Goal: Check status

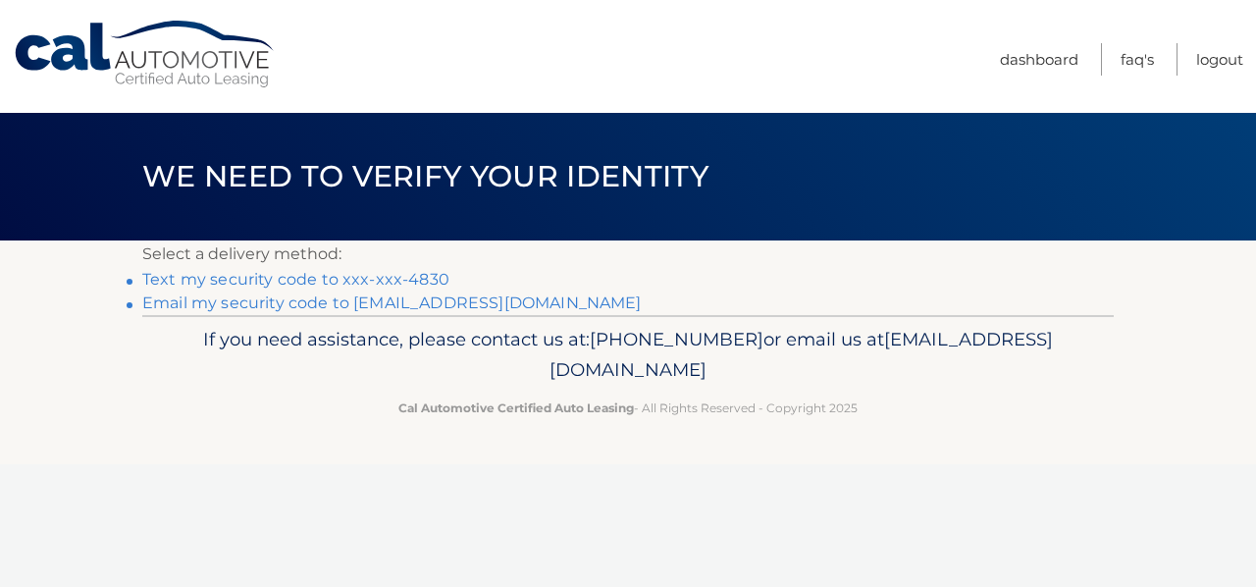
click at [259, 275] on link "Text my security code to xxx-xxx-4830" at bounding box center [295, 279] width 307 height 19
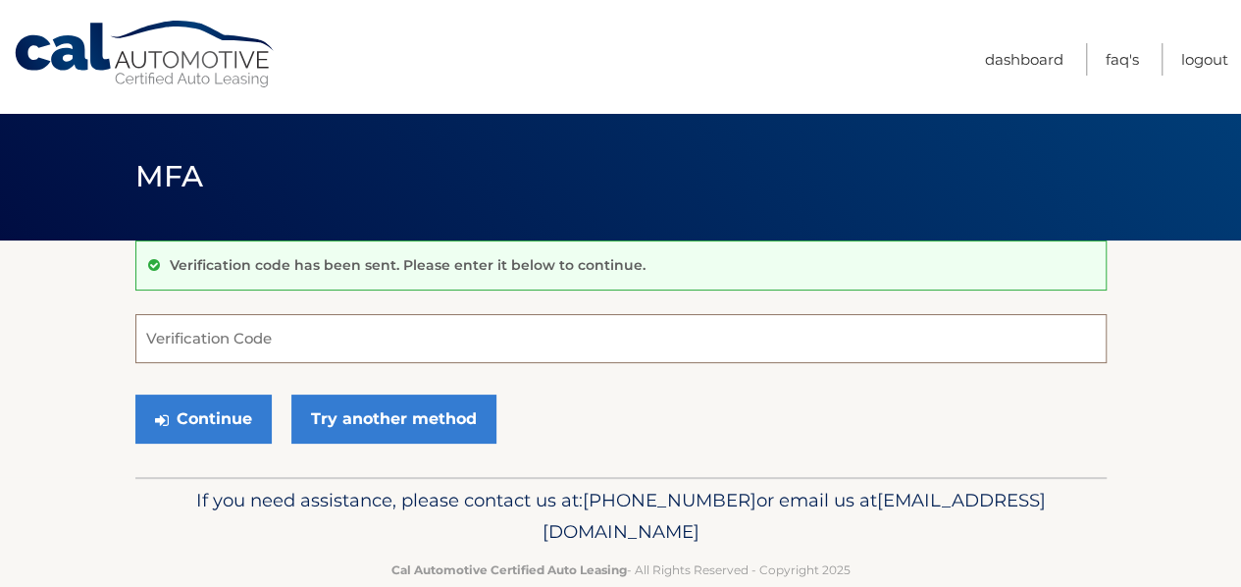
click at [229, 331] on input "Verification Code" at bounding box center [620, 338] width 971 height 49
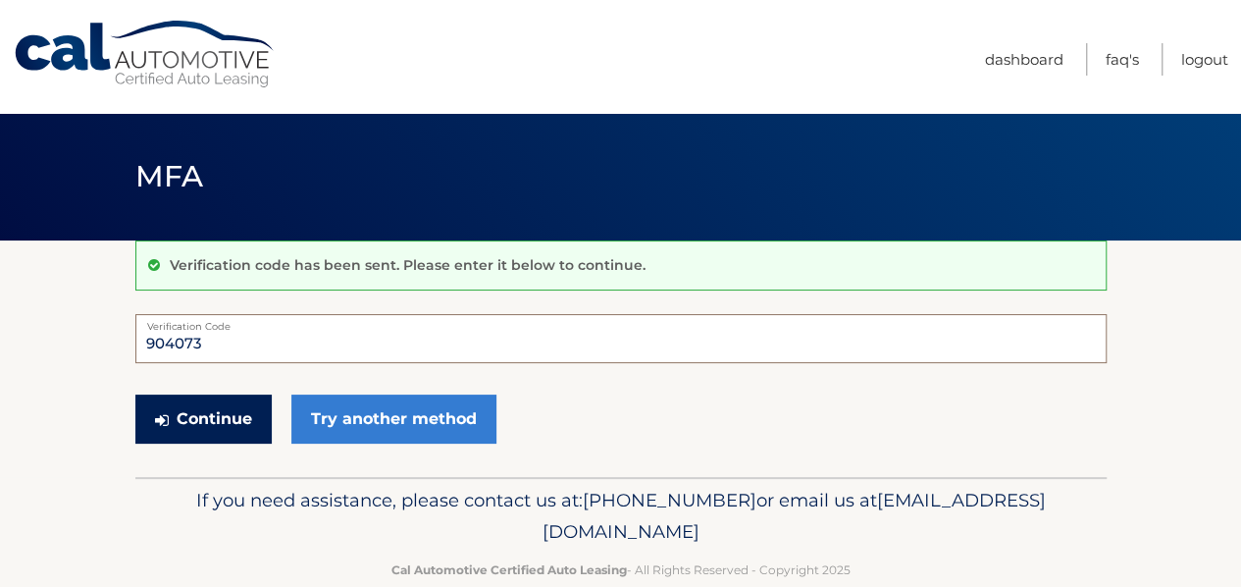
type input "904073"
click at [201, 412] on button "Continue" at bounding box center [203, 418] width 136 height 49
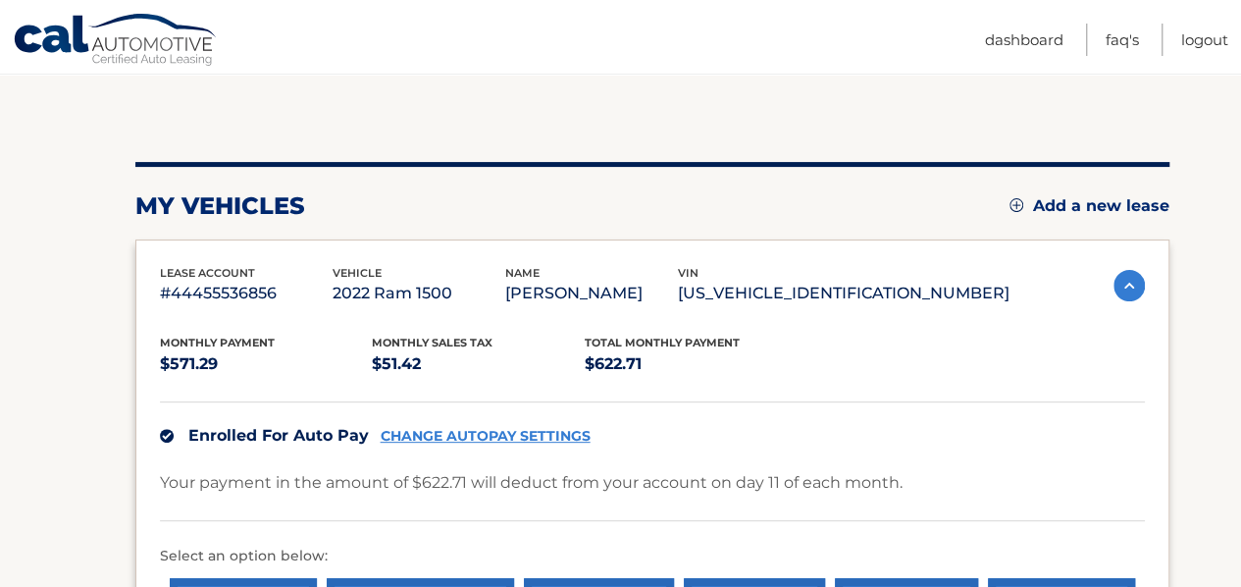
scroll to position [161, 0]
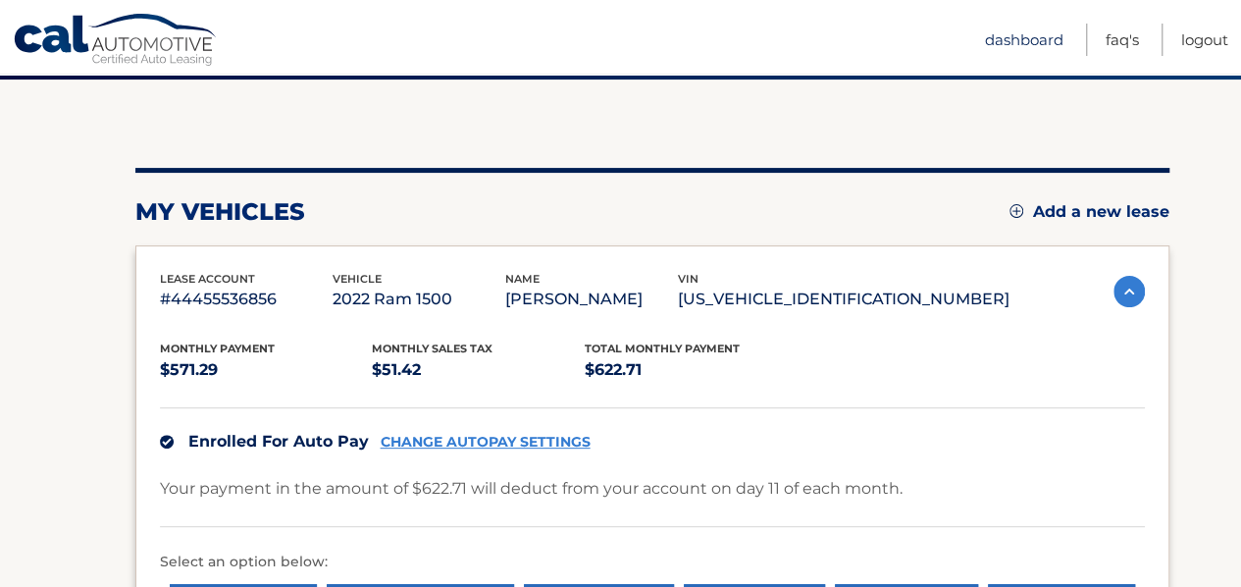
click at [1014, 33] on link "Dashboard" at bounding box center [1024, 40] width 78 height 32
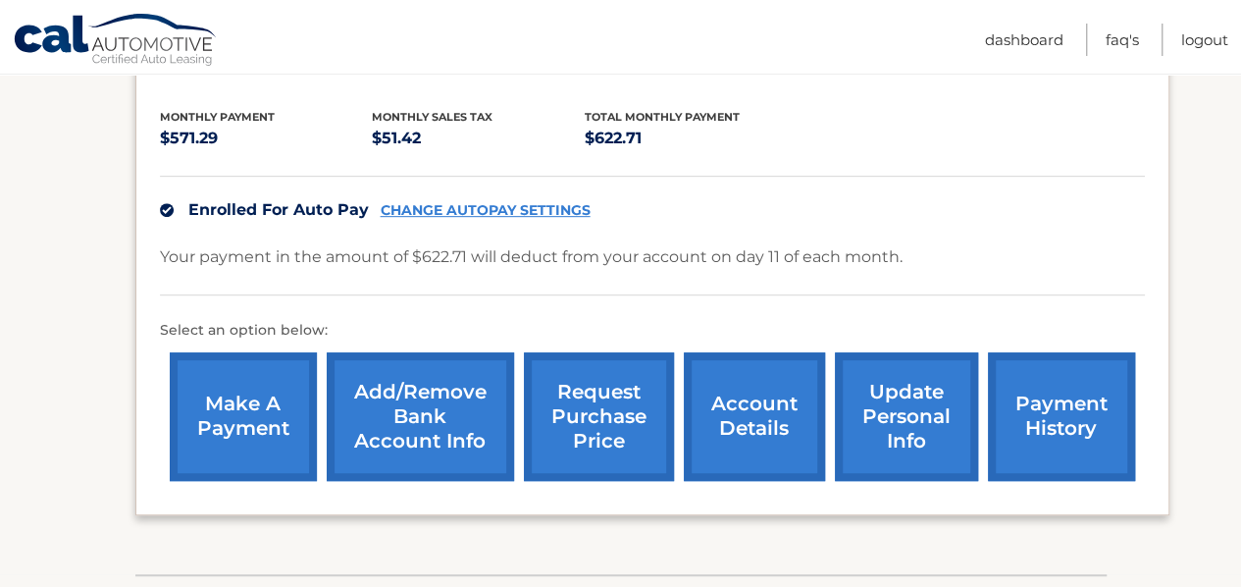
scroll to position [430, 0]
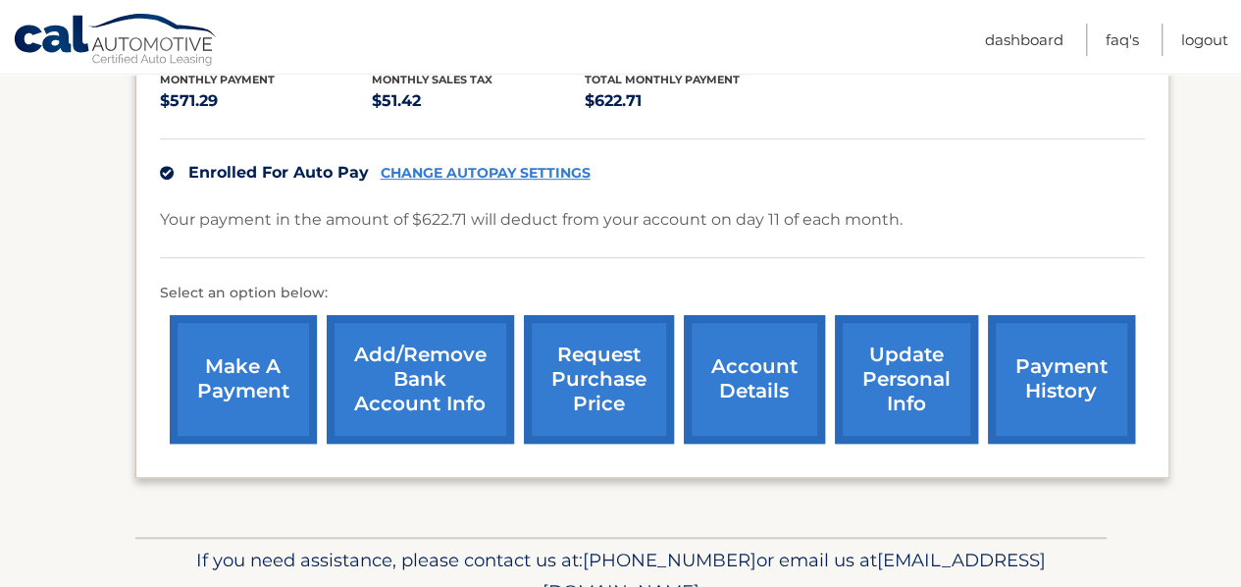
click at [731, 376] on link "account details" at bounding box center [754, 379] width 141 height 129
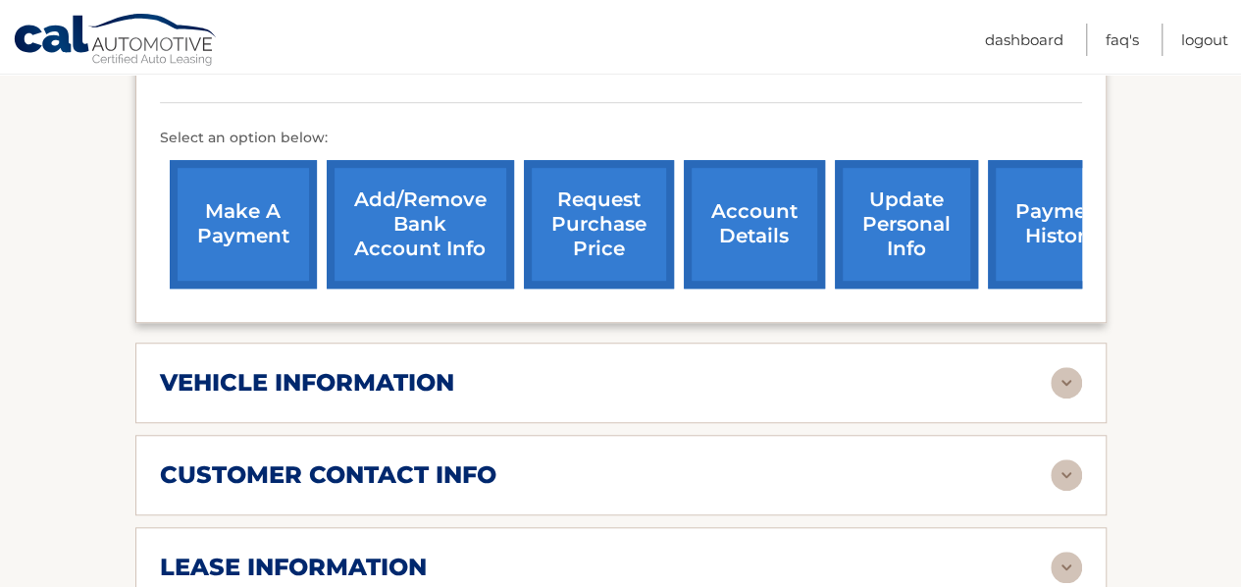
scroll to position [785, 0]
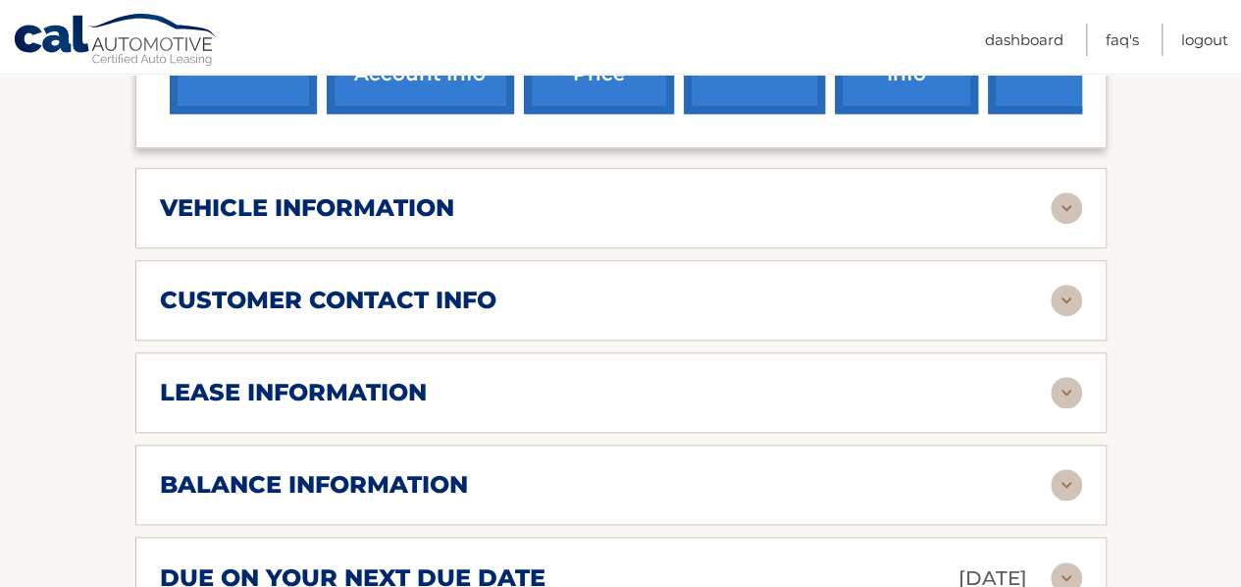
click at [915, 205] on div "vehicle information" at bounding box center [605, 207] width 891 height 29
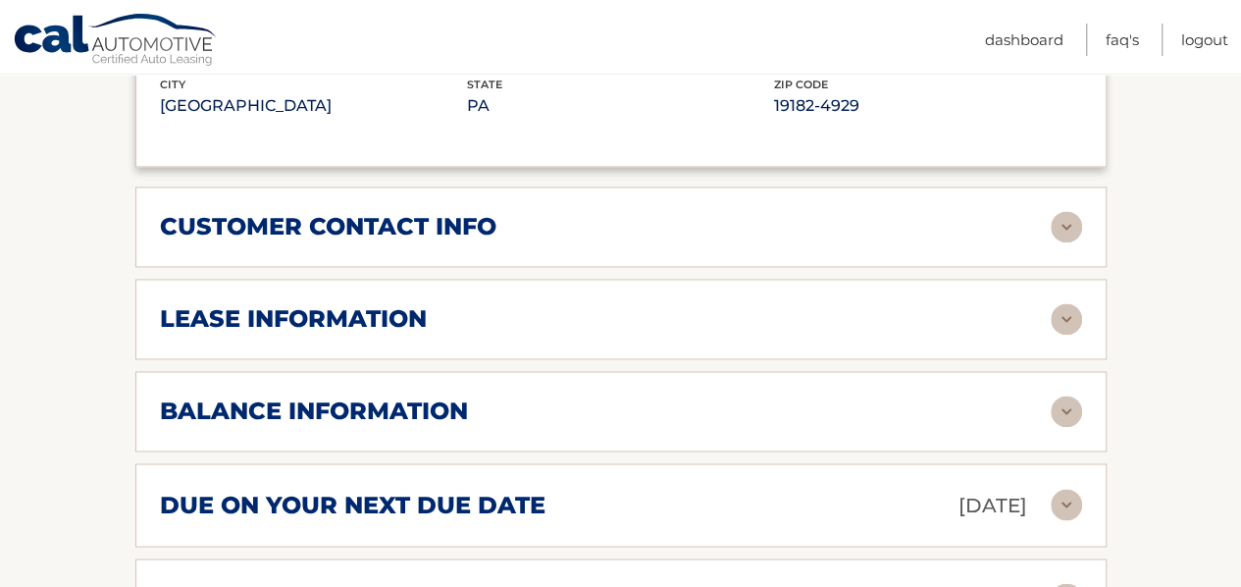
scroll to position [1374, 0]
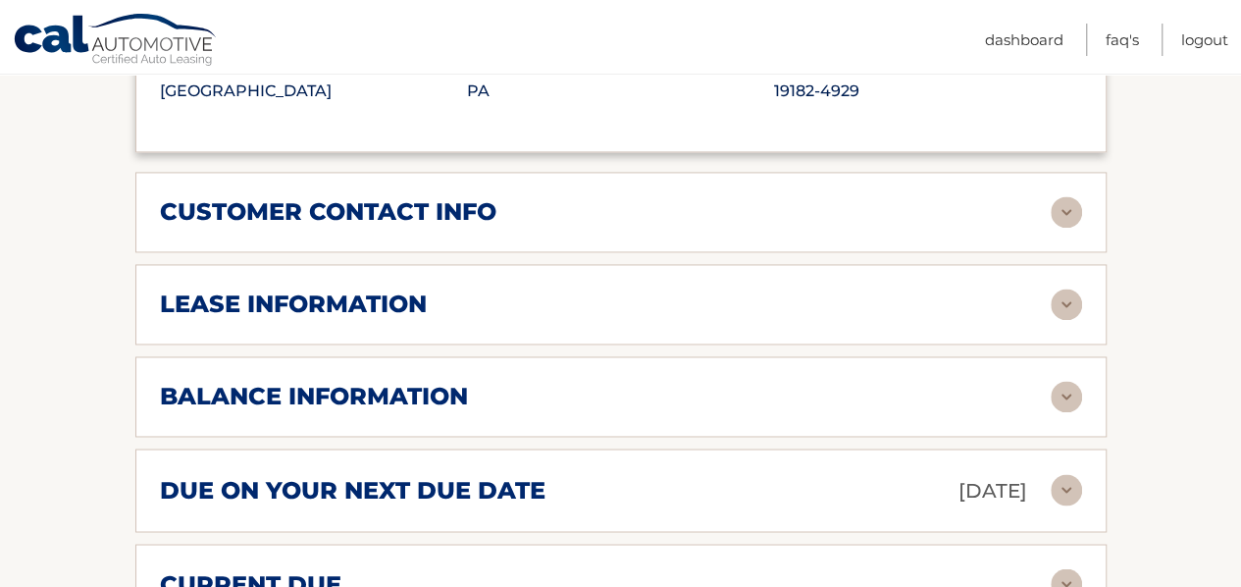
click at [882, 290] on div "lease information" at bounding box center [605, 303] width 891 height 29
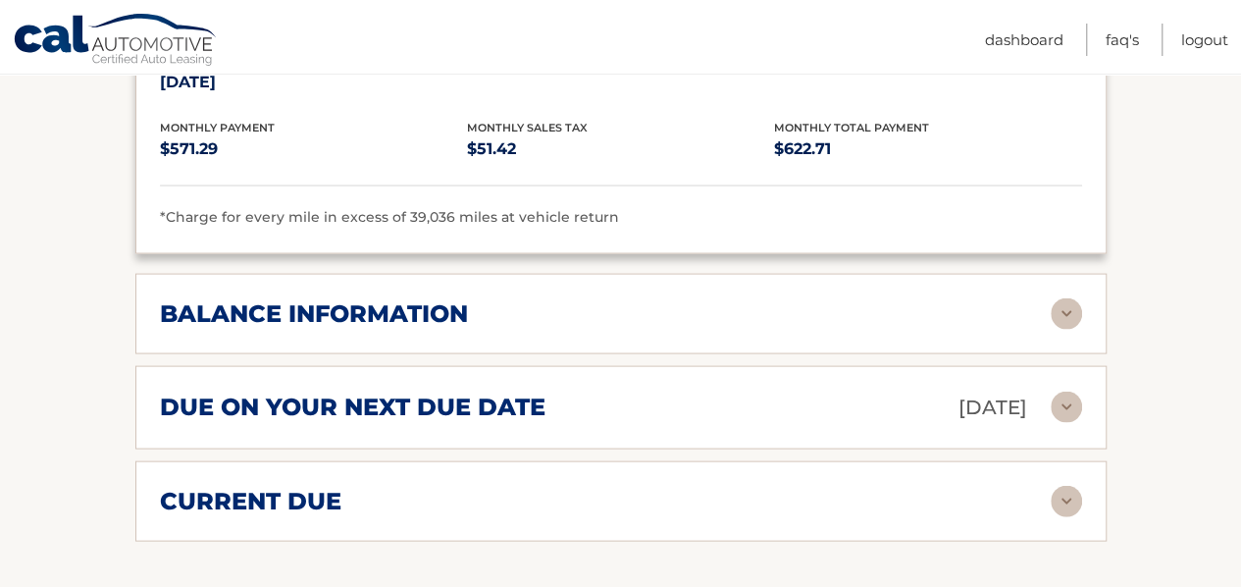
scroll to position [1852, 0]
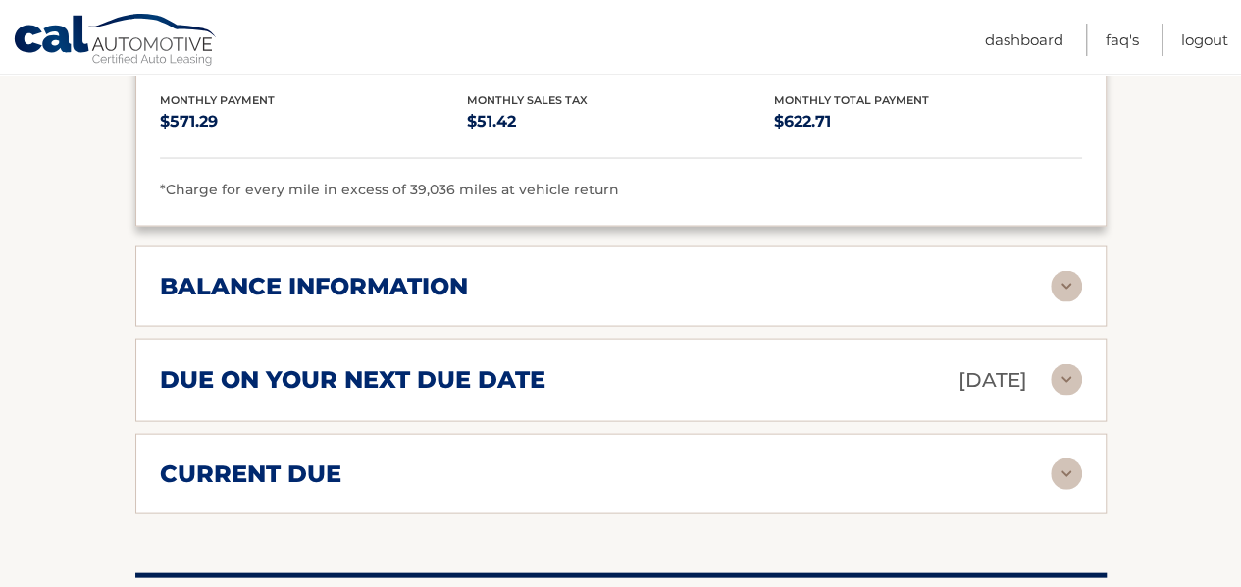
click at [932, 274] on div "balance information" at bounding box center [605, 285] width 891 height 29
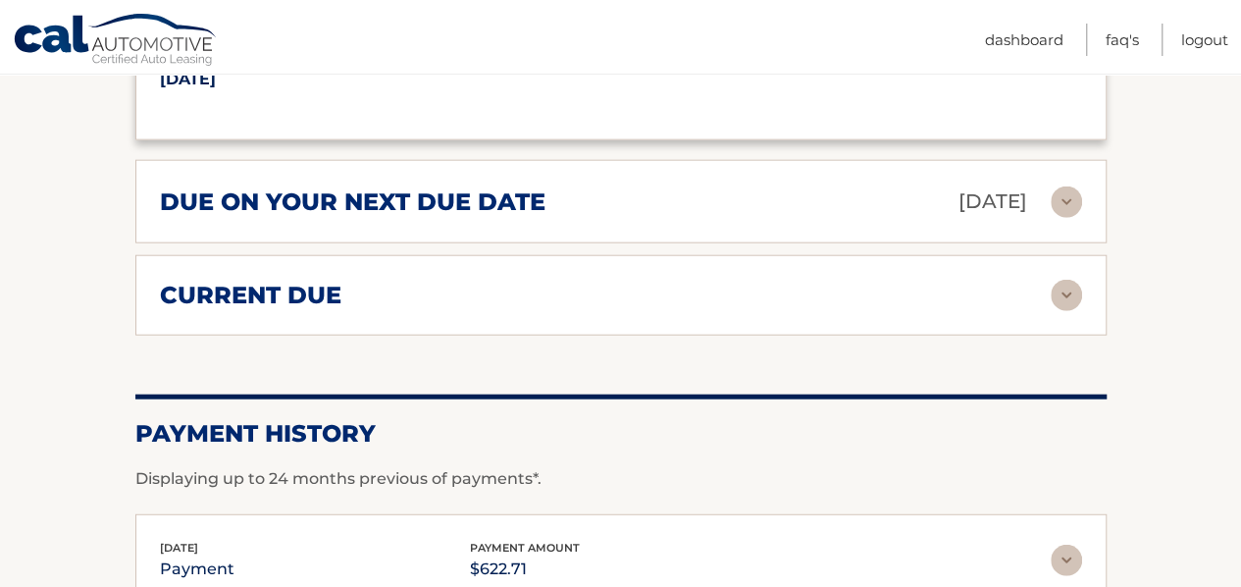
scroll to position [2319, 0]
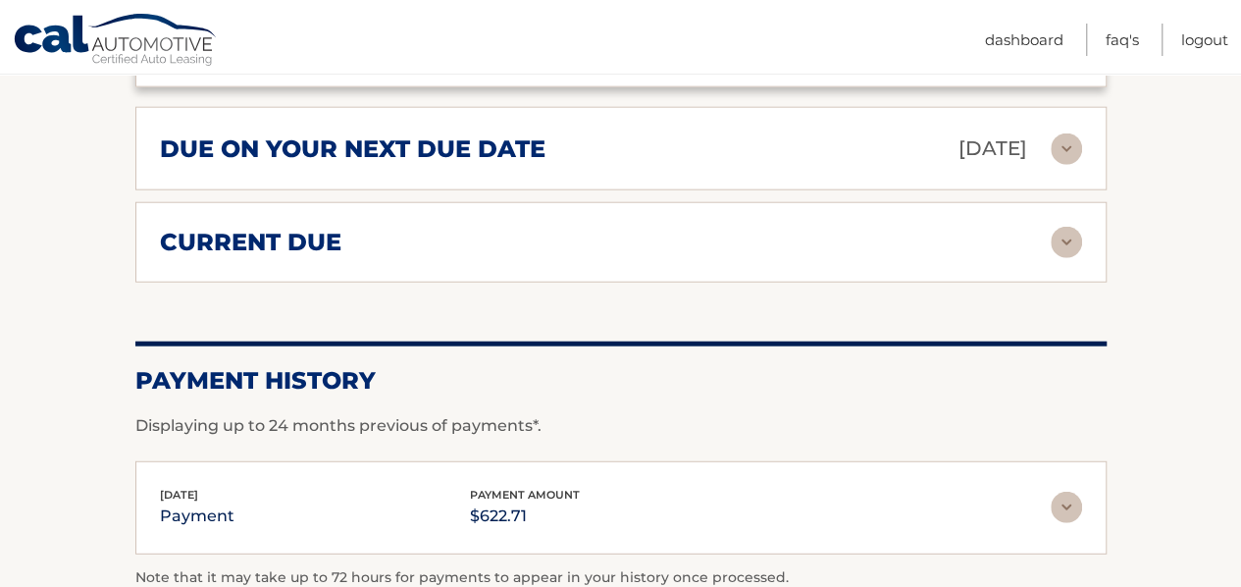
click at [927, 233] on div "current due" at bounding box center [605, 242] width 891 height 29
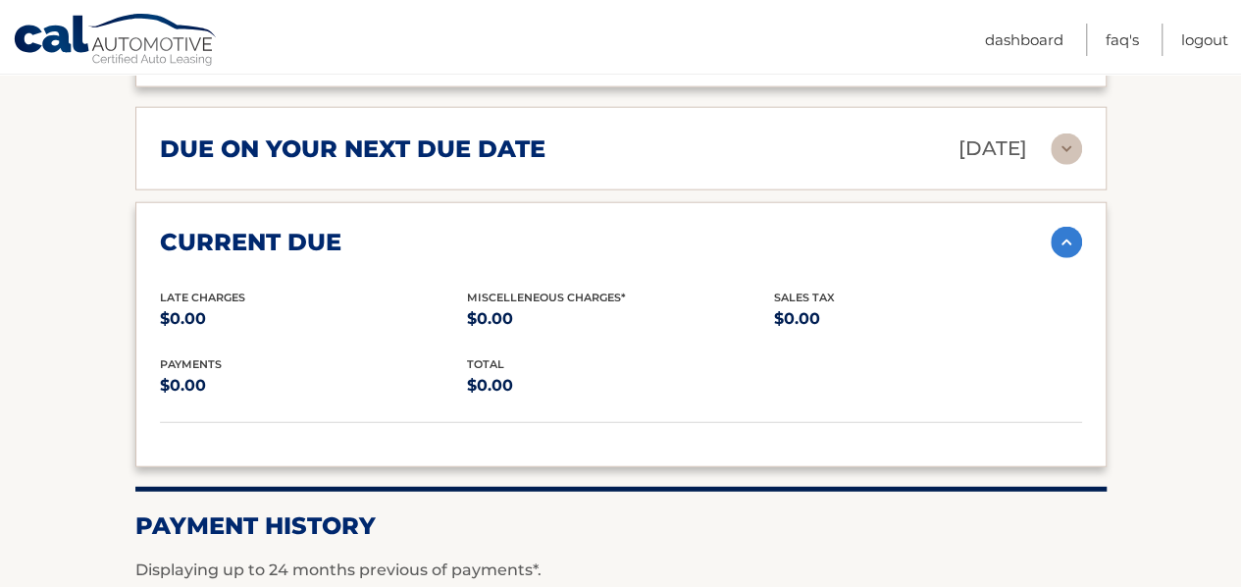
click at [927, 233] on div "current due" at bounding box center [605, 242] width 891 height 29
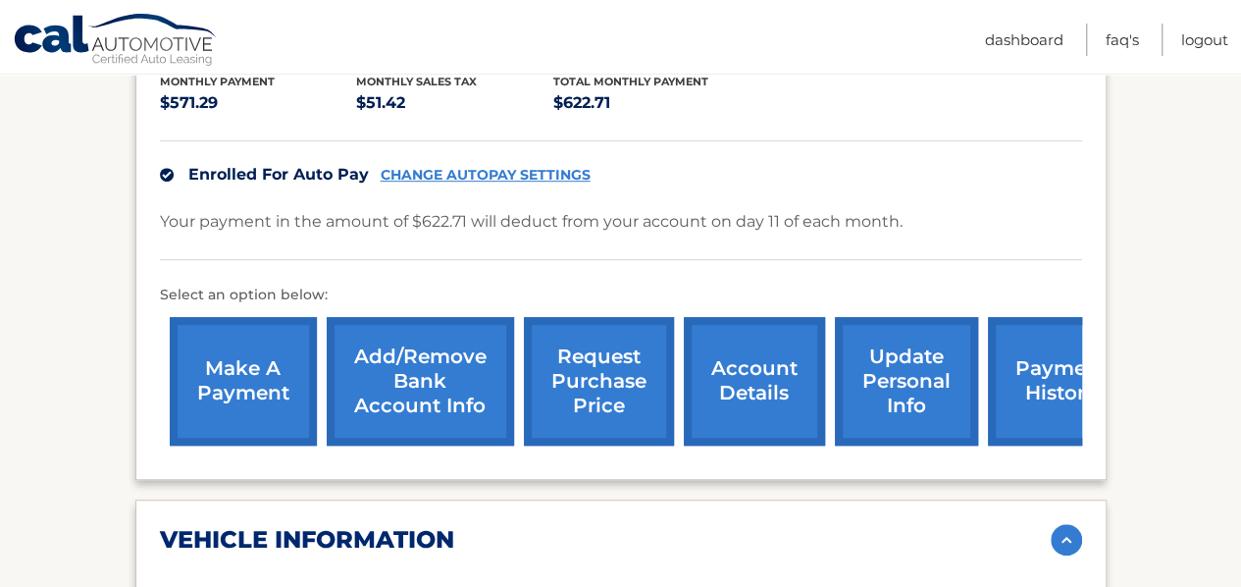
scroll to position [498, 0]
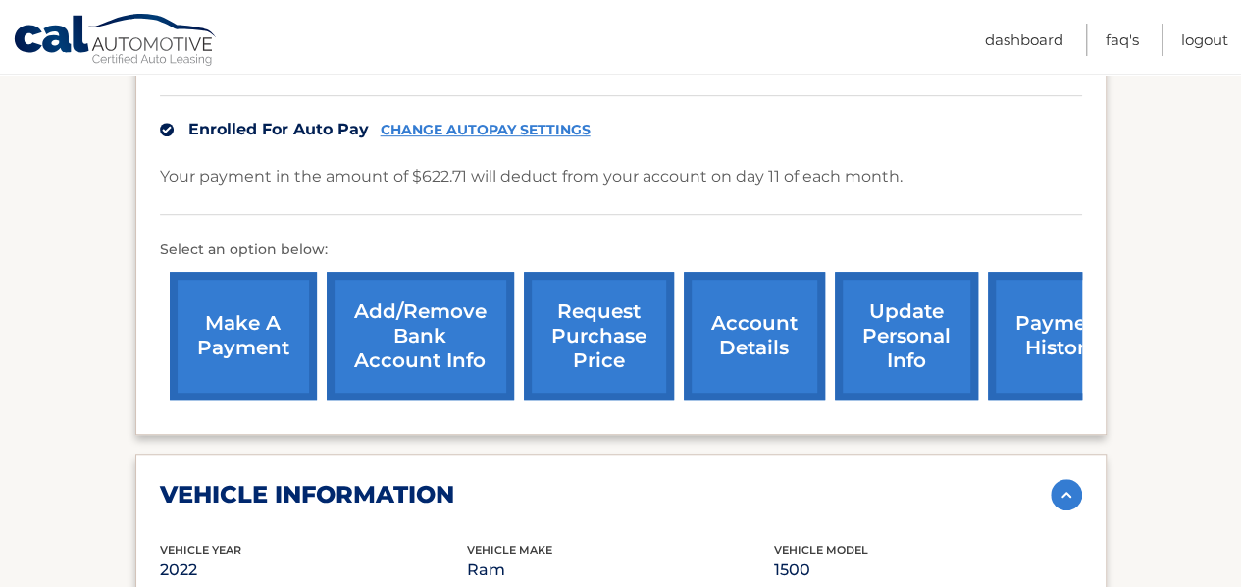
click at [607, 338] on link "request purchase price" at bounding box center [599, 336] width 150 height 129
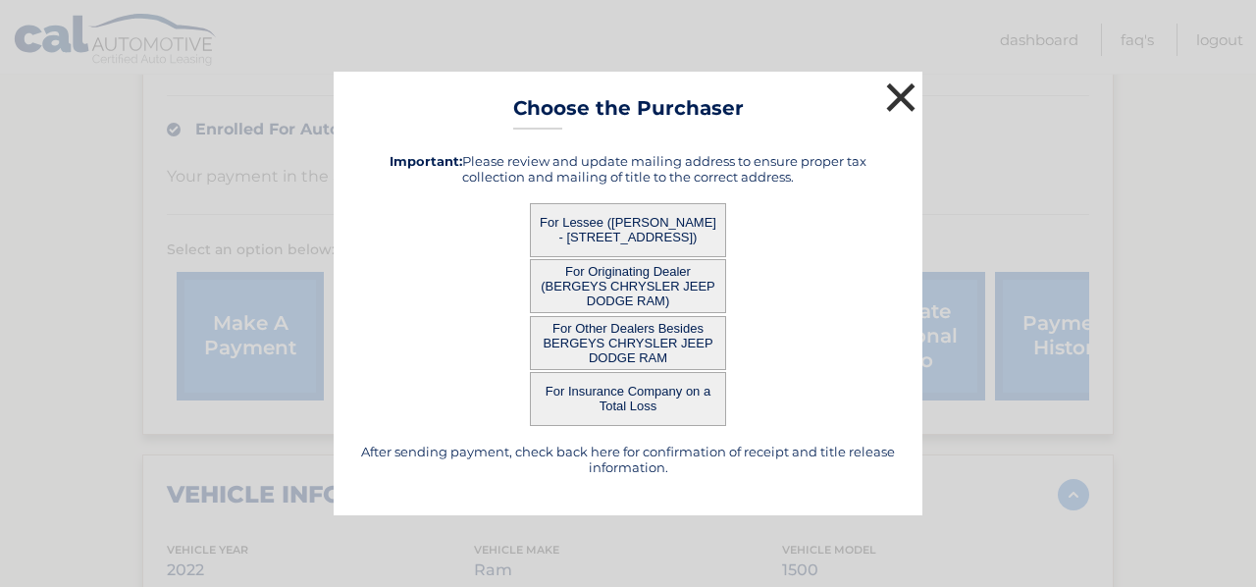
click at [905, 93] on button "×" at bounding box center [900, 97] width 39 height 39
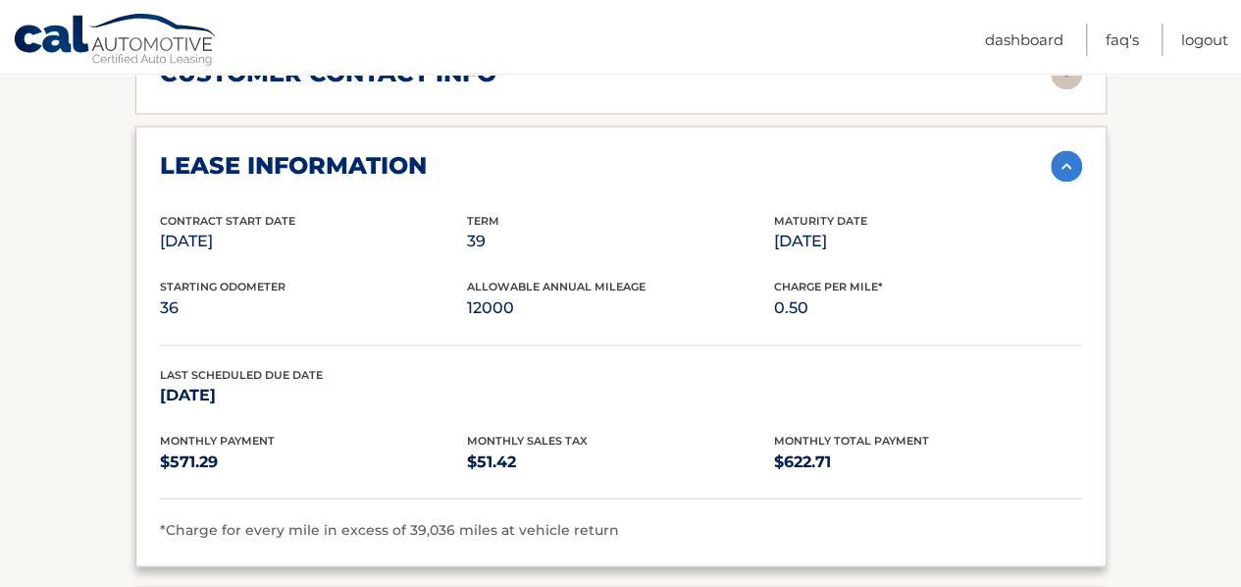
scroll to position [1606, 0]
